Goal: Task Accomplishment & Management: Use online tool/utility

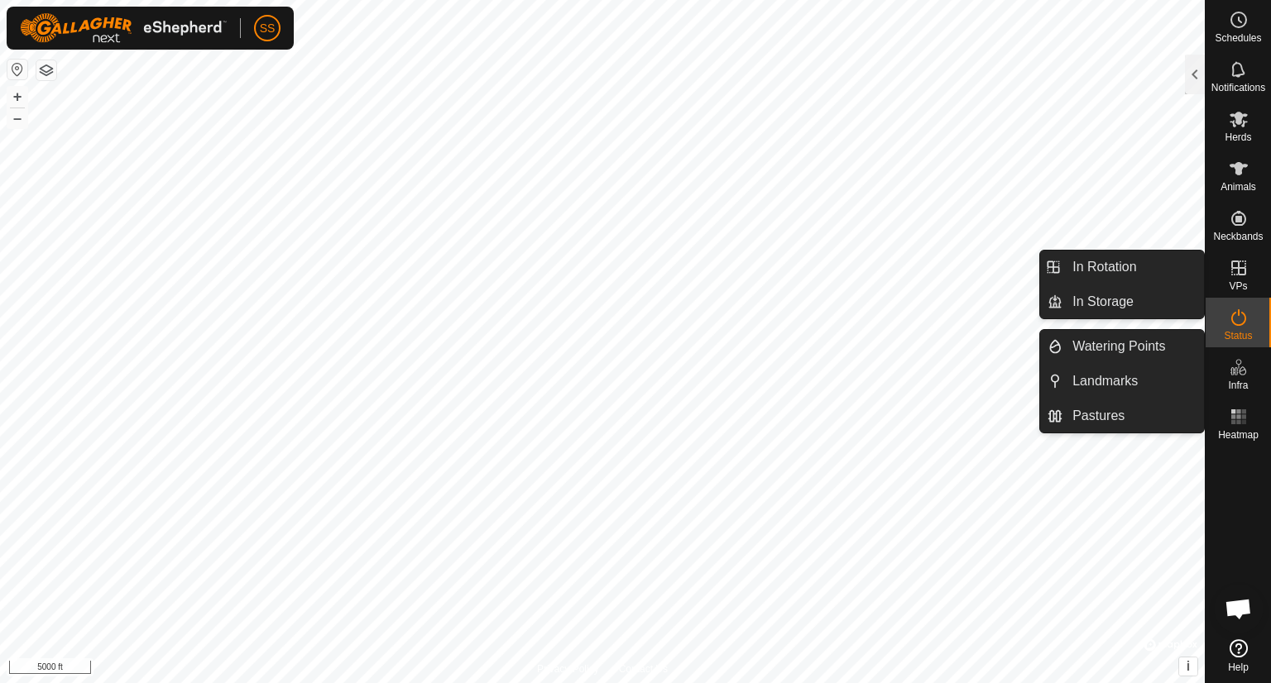
click at [1238, 276] on icon at bounding box center [1239, 268] width 20 height 20
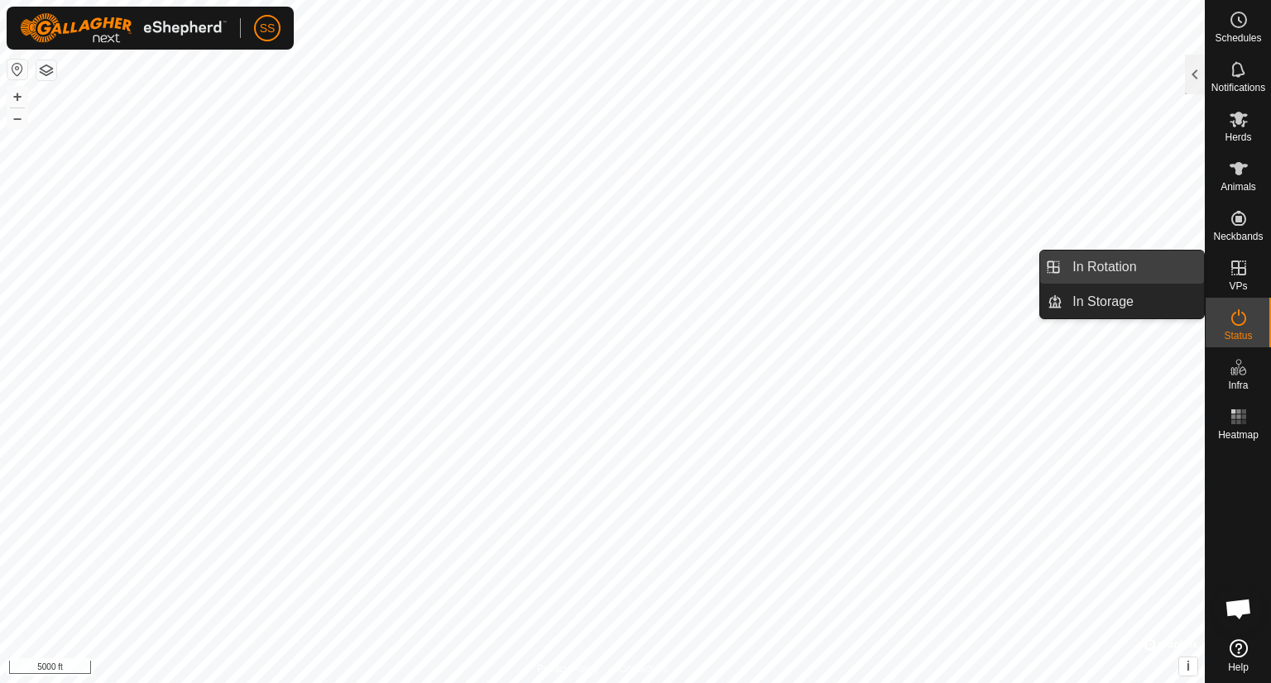
click at [1104, 276] on link "In Rotation" at bounding box center [1132, 267] width 141 height 33
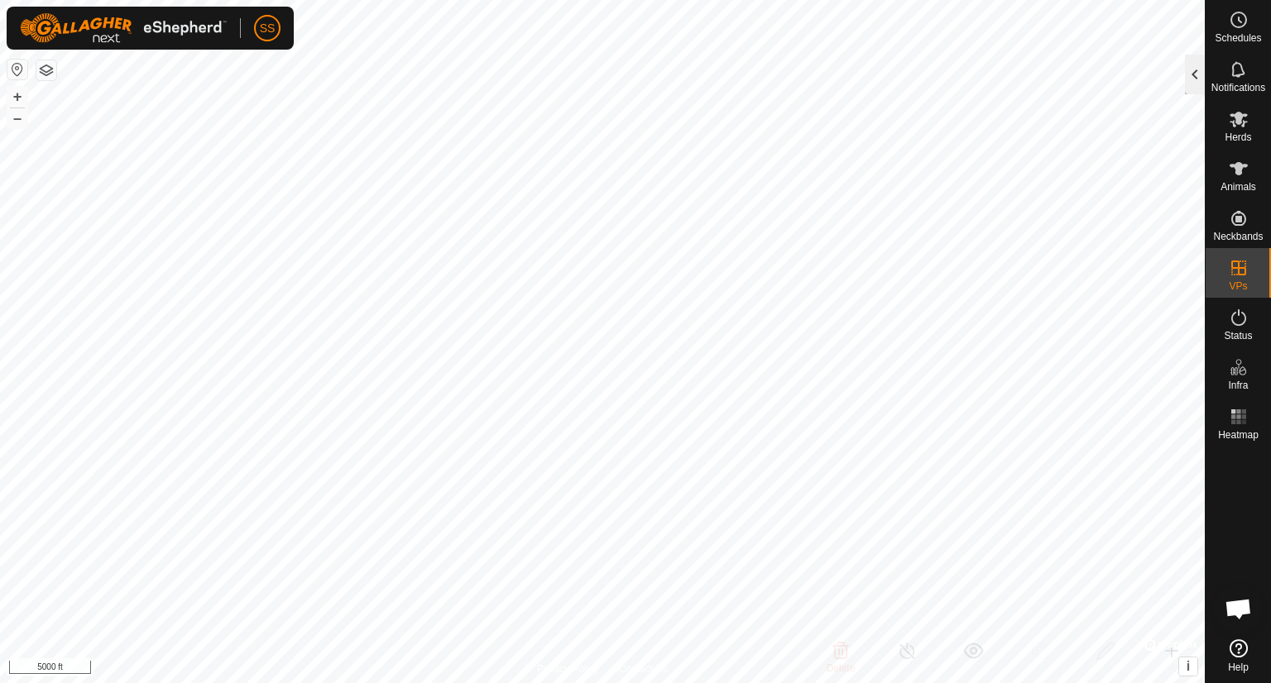
click at [1188, 84] on div at bounding box center [1195, 75] width 20 height 40
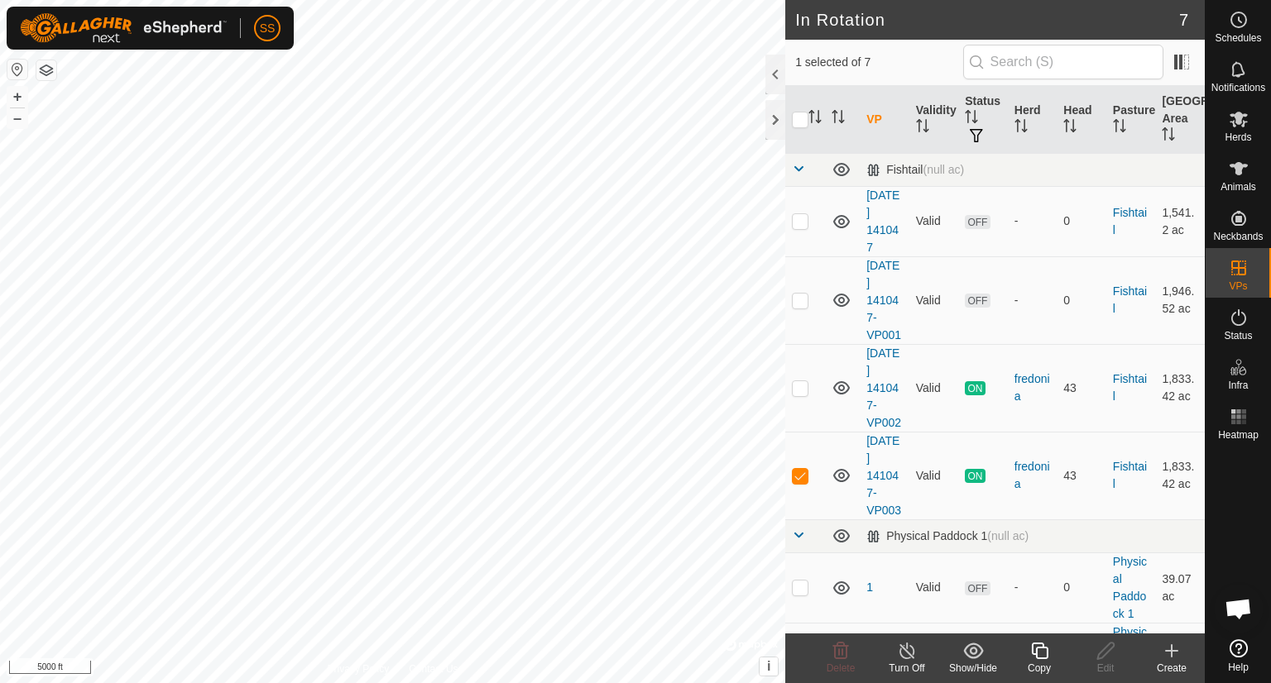
click at [1035, 646] on icon at bounding box center [1039, 651] width 21 height 20
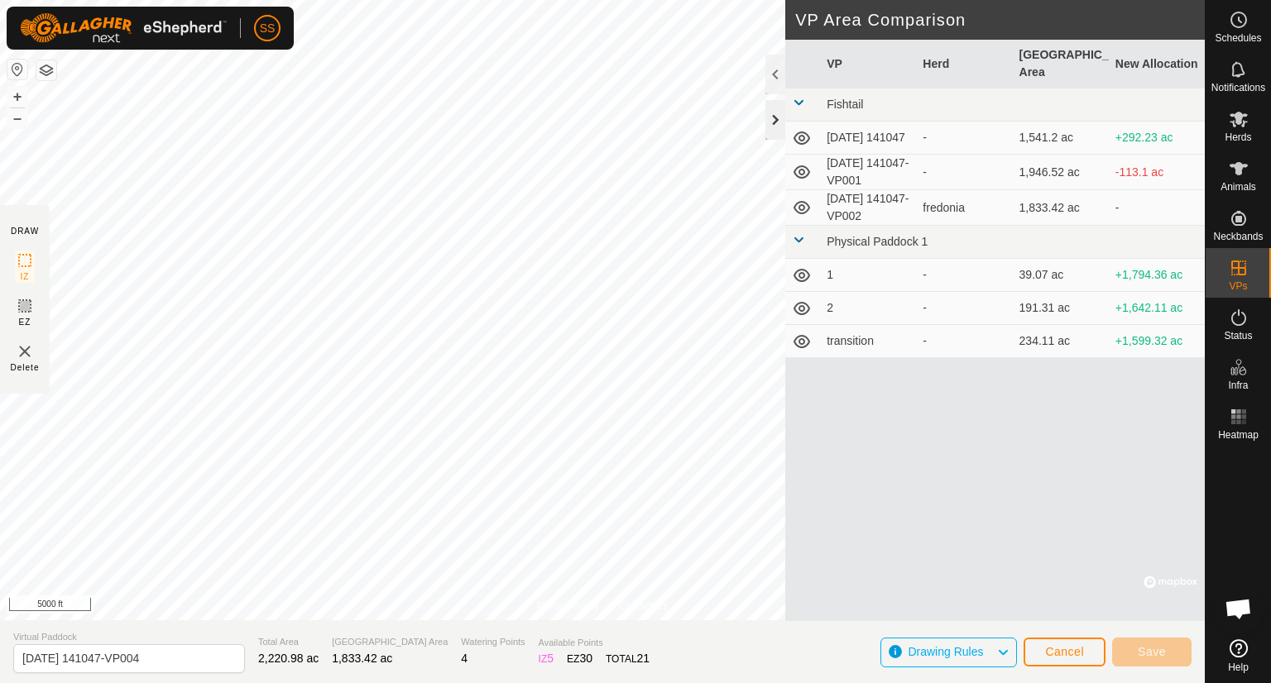
click at [771, 111] on div at bounding box center [775, 120] width 20 height 40
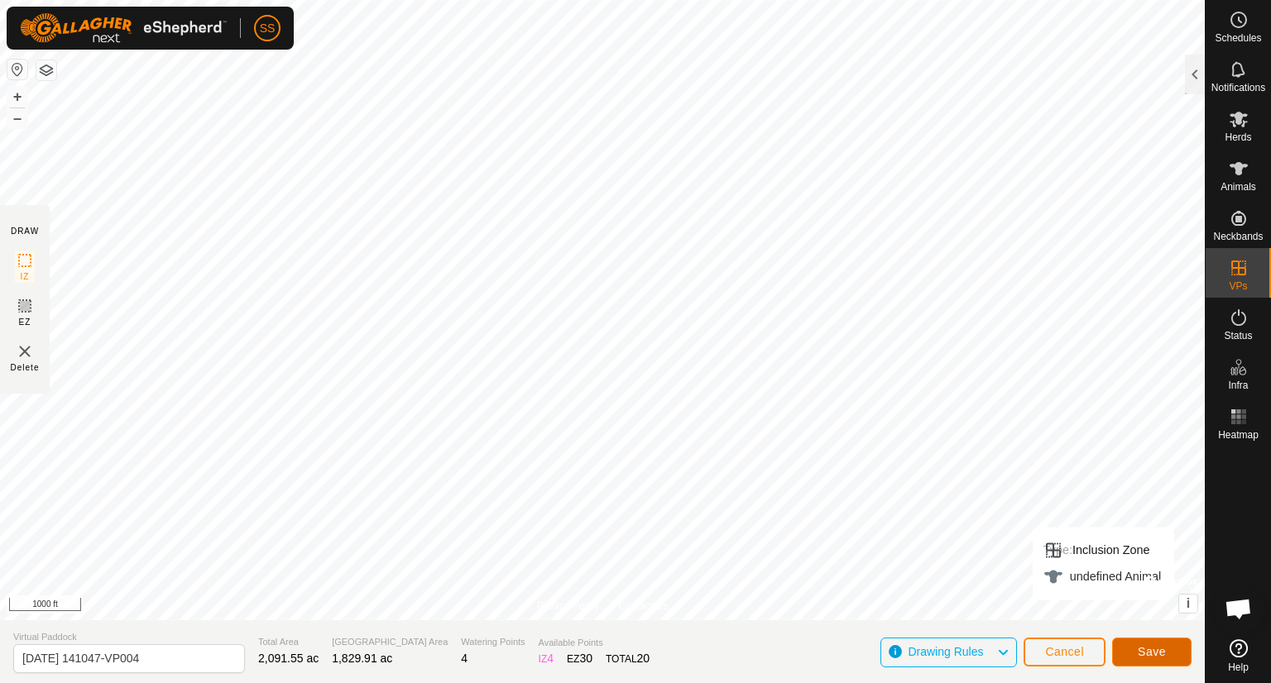
click at [1138, 653] on span "Save" at bounding box center [1152, 651] width 28 height 13
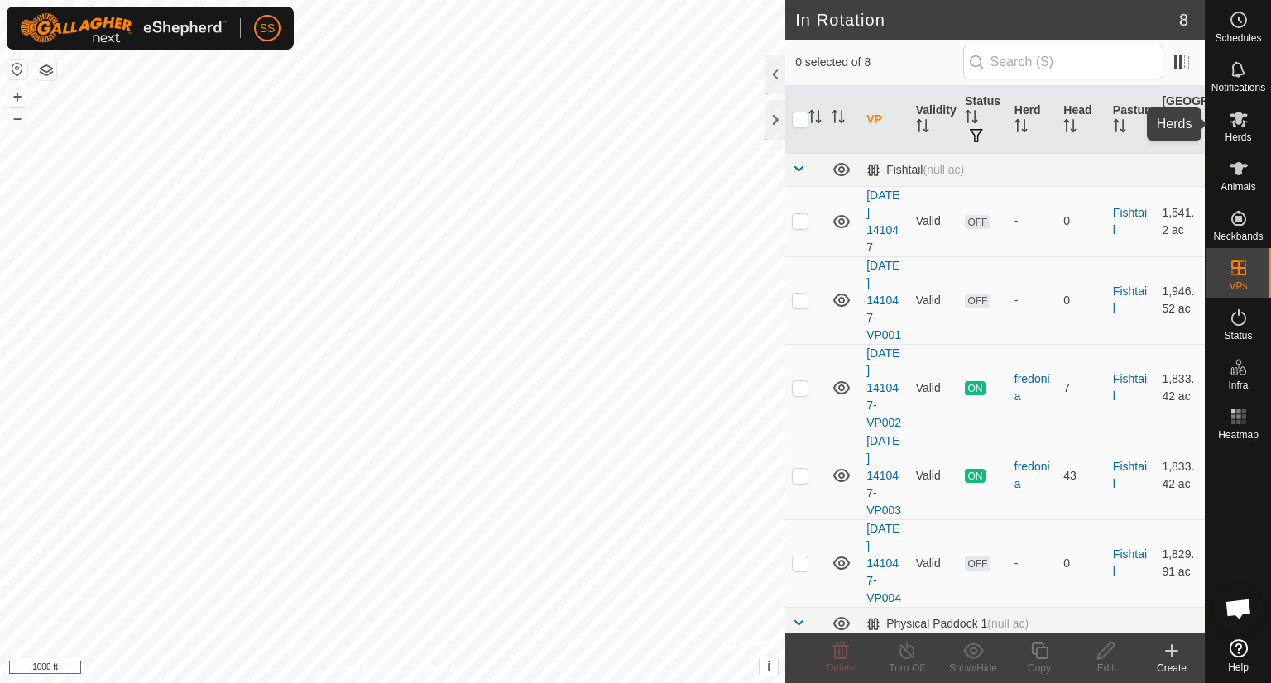
click at [1234, 124] on icon at bounding box center [1239, 120] width 18 height 16
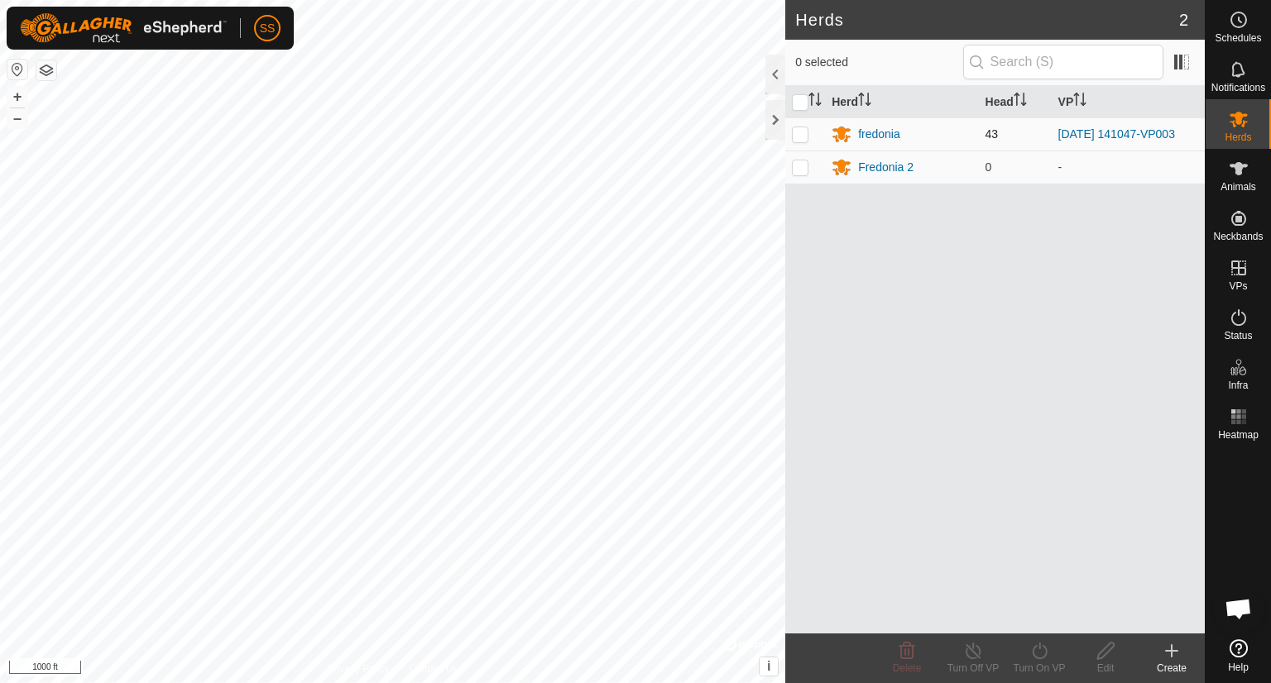
click at [801, 133] on p-checkbox at bounding box center [800, 133] width 17 height 13
checkbox input "true"
click at [1042, 656] on icon at bounding box center [1039, 651] width 21 height 20
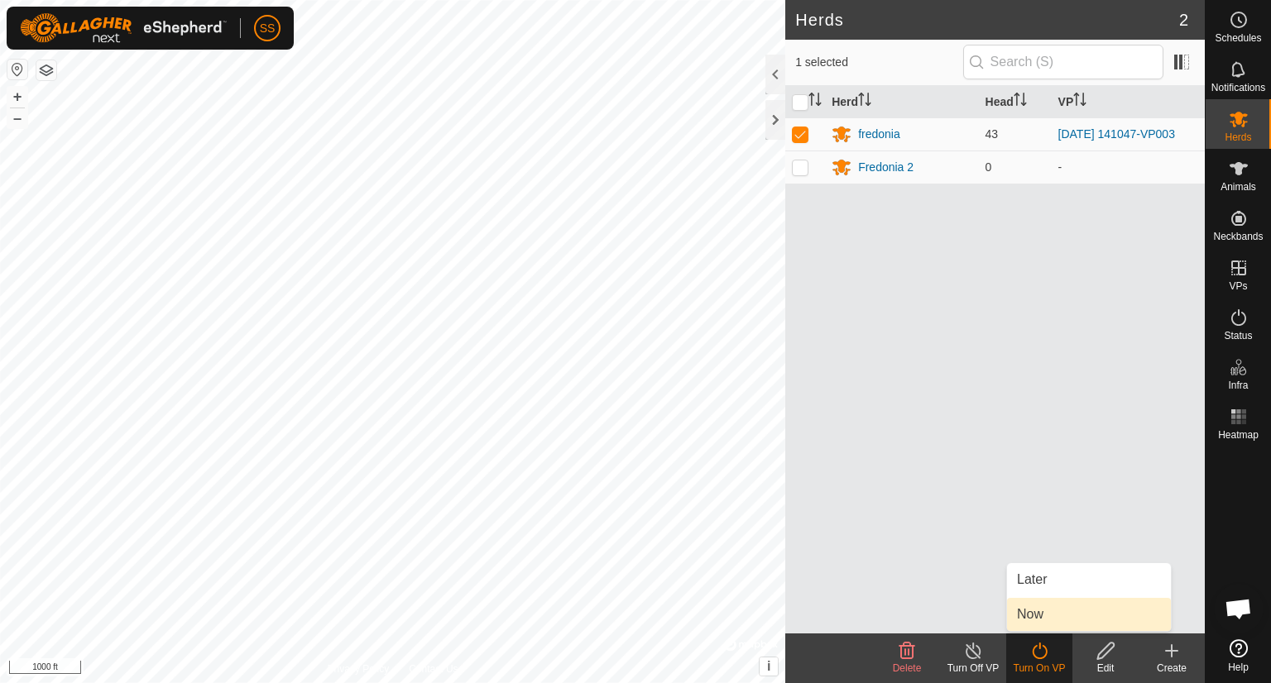
click at [1043, 613] on link "Now" at bounding box center [1089, 614] width 164 height 33
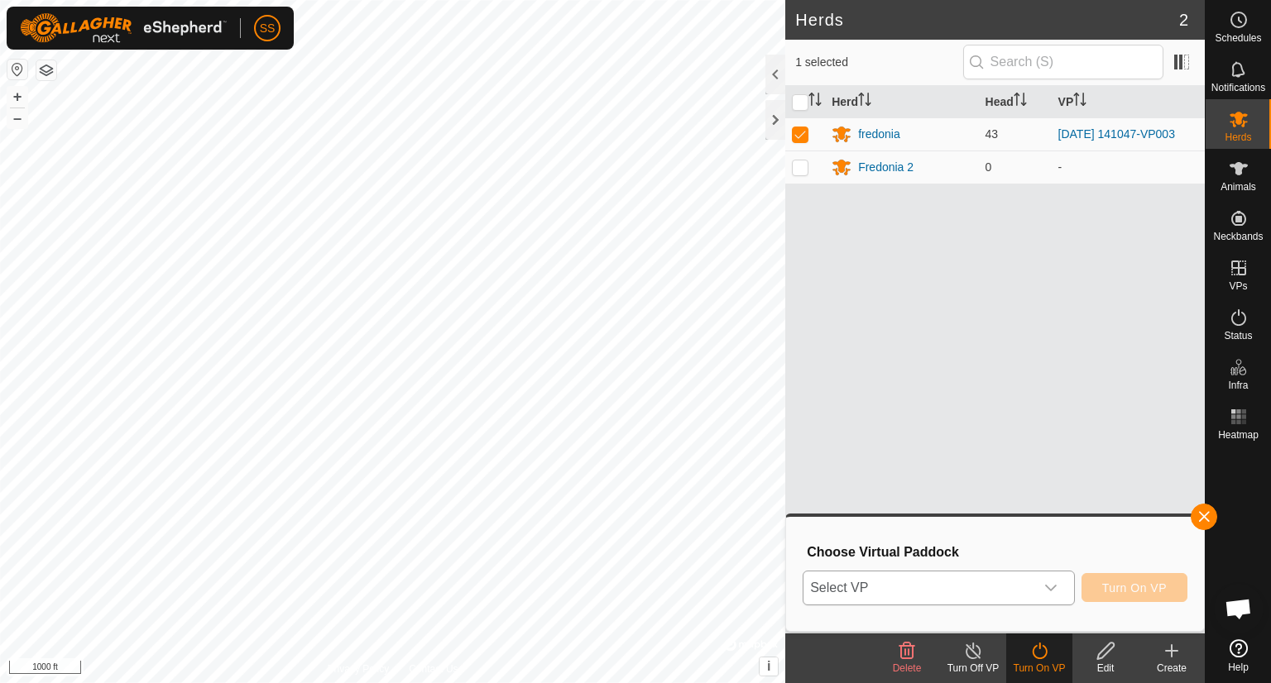
click at [1052, 591] on icon "dropdown trigger" at bounding box center [1050, 588] width 13 height 13
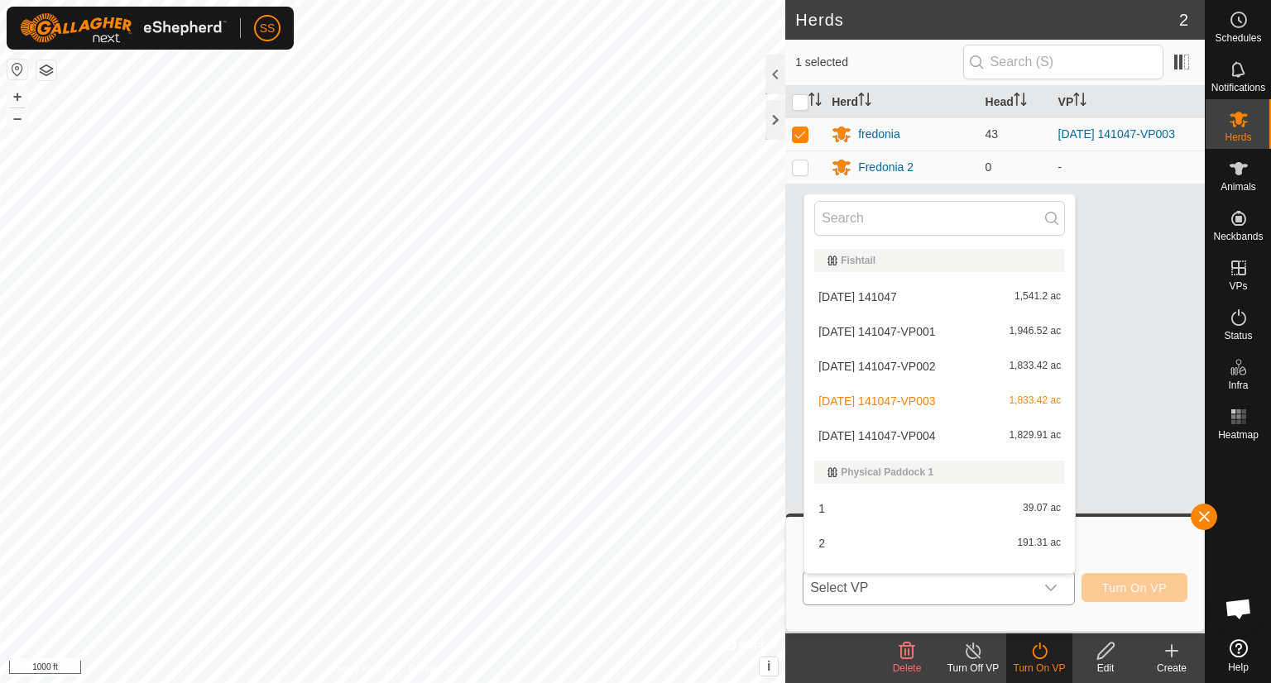
click at [966, 432] on li "[DATE] 141047-VP004 1,829.91 ac" at bounding box center [939, 435] width 271 height 33
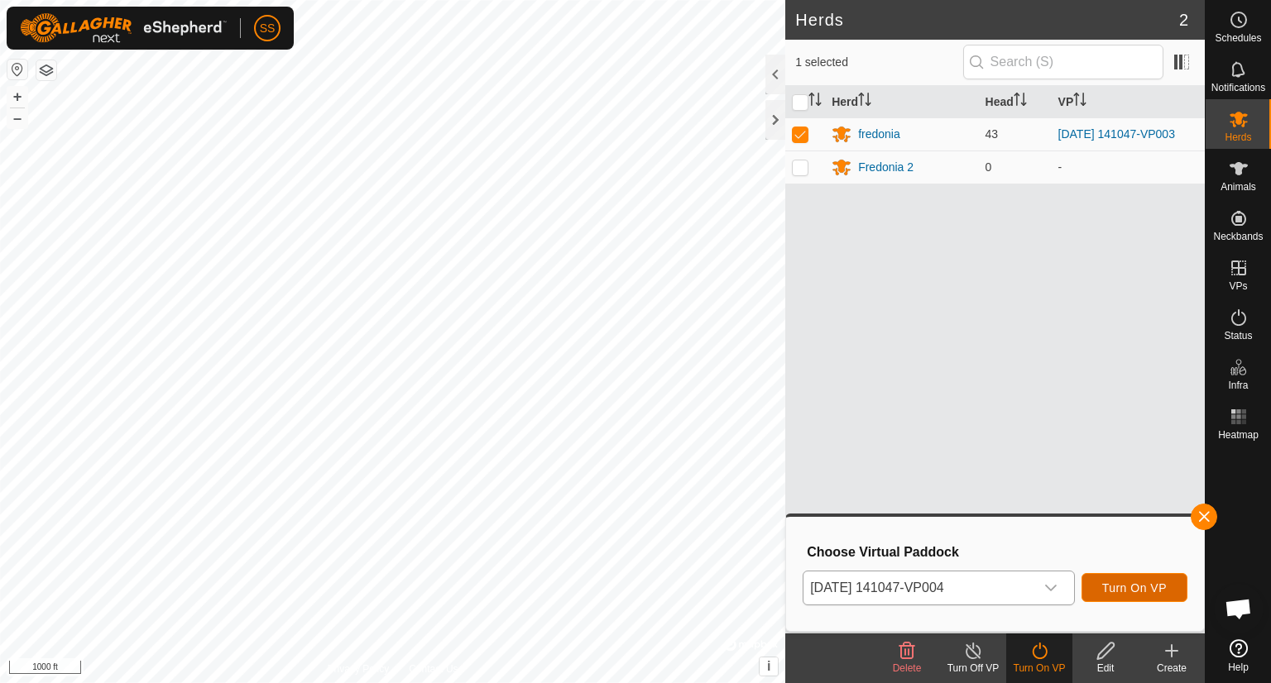
click at [1121, 585] on span "Turn On VP" at bounding box center [1134, 588] width 65 height 13
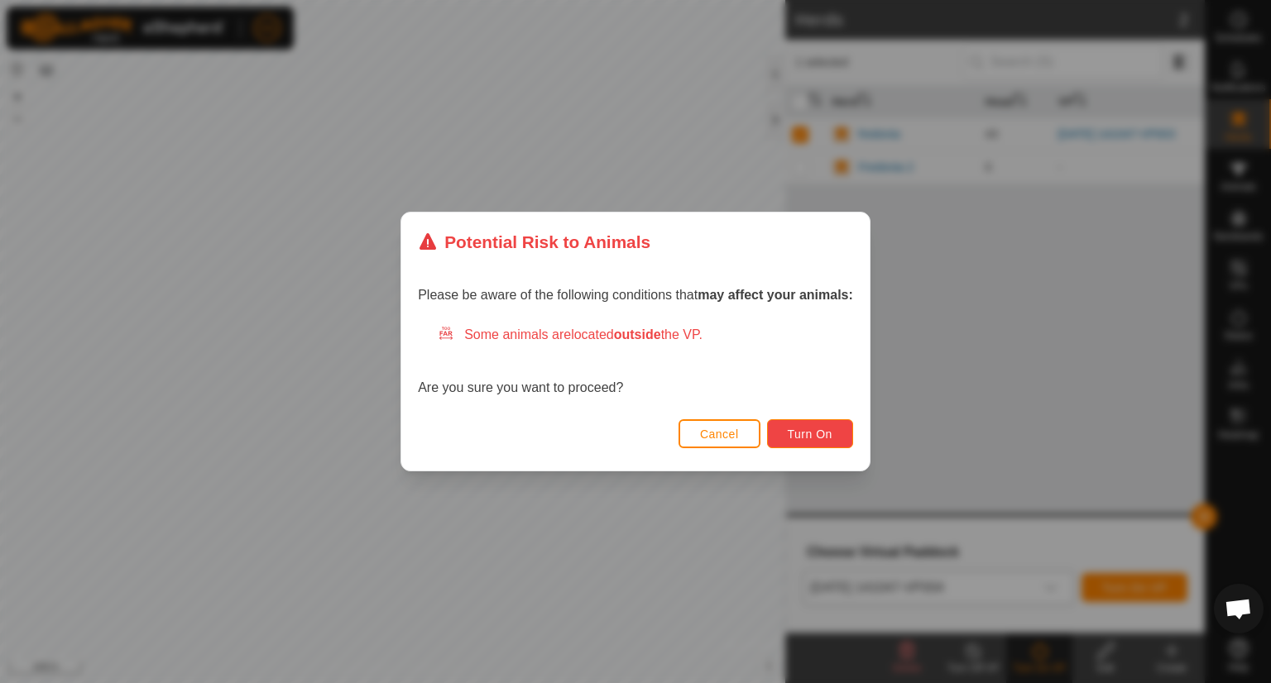
click at [802, 424] on button "Turn On" at bounding box center [810, 433] width 86 height 29
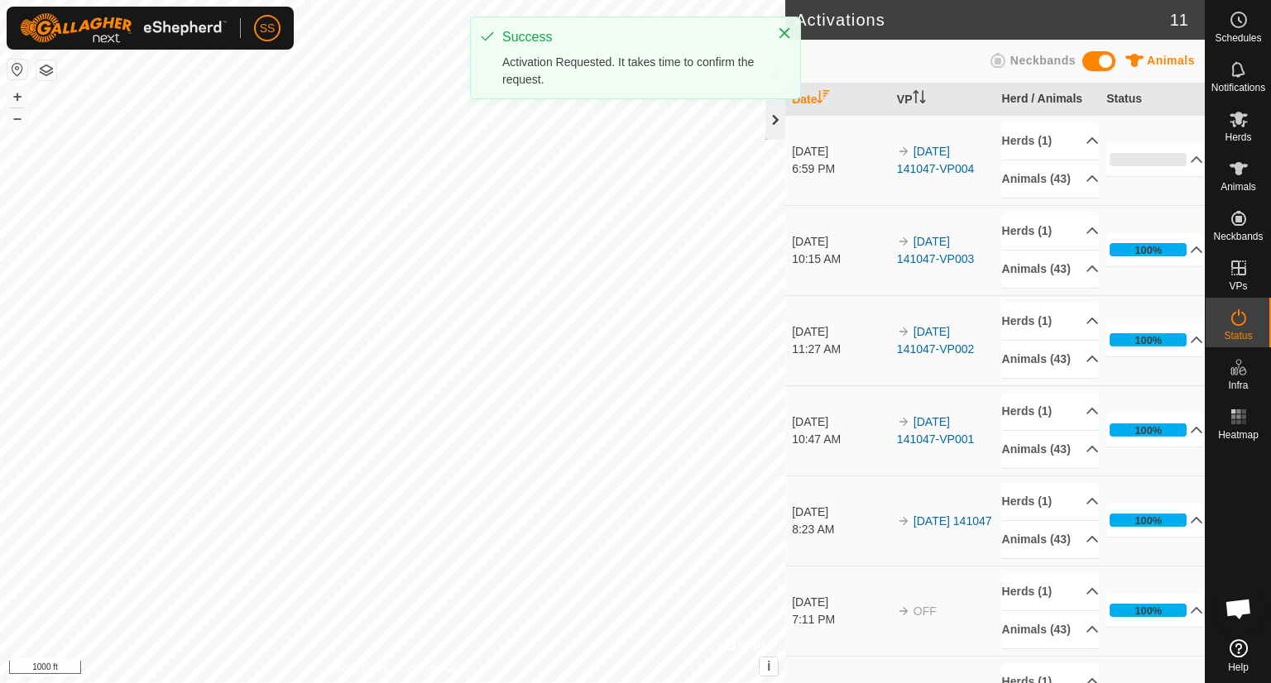
click at [768, 121] on div at bounding box center [775, 120] width 20 height 40
